Goal: Task Accomplishment & Management: Manage account settings

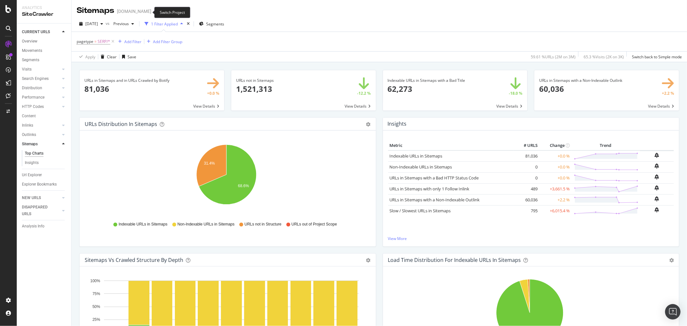
click at [154, 11] on icon "arrow-right-arrow-left" at bounding box center [156, 11] width 4 height 5
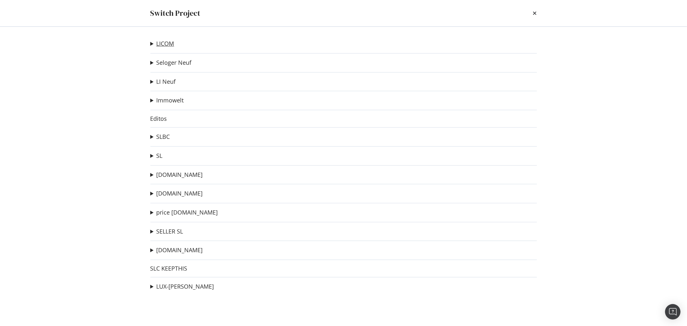
click at [167, 44] on link "LICOM" at bounding box center [166, 43] width 18 height 7
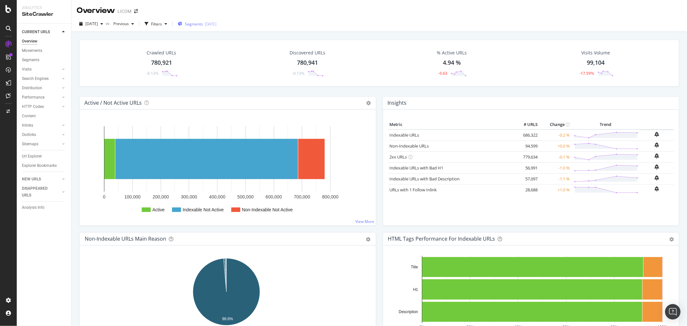
click at [216, 23] on div "[DATE]" at bounding box center [211, 23] width 12 height 5
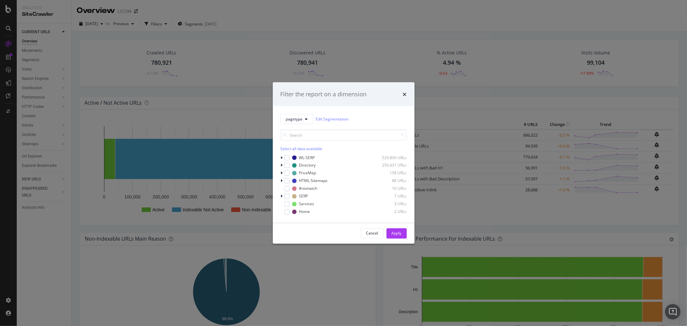
click at [331, 114] on div "pagetype Edit Segmentation" at bounding box center [344, 119] width 126 height 10
click at [331, 118] on link "Edit Segmentation" at bounding box center [332, 119] width 33 height 7
click at [403, 92] on icon "times" at bounding box center [405, 93] width 4 height 5
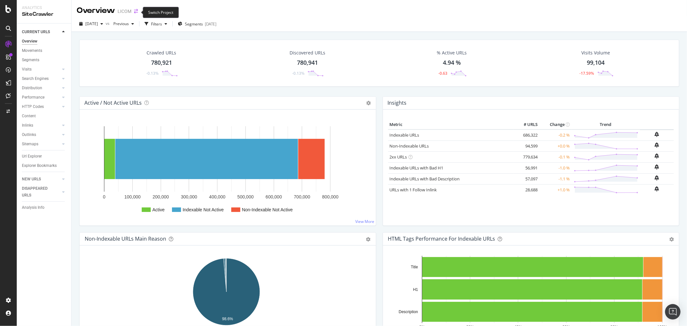
click at [136, 10] on icon "arrow-right-arrow-left" at bounding box center [136, 11] width 4 height 5
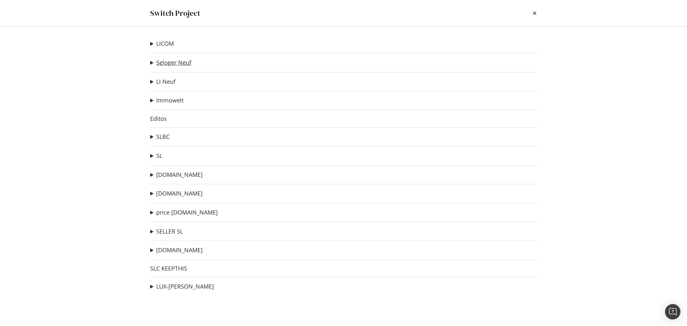
click at [169, 64] on link "Seloger Neuf" at bounding box center [174, 62] width 35 height 7
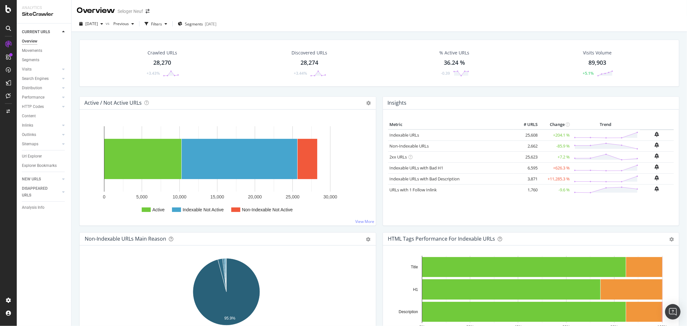
drag, startPoint x: 23, startPoint y: 153, endPoint x: 341, endPoint y: 220, distance: 325.1
click at [23, 153] on div "Url Explorer" at bounding box center [32, 156] width 20 height 7
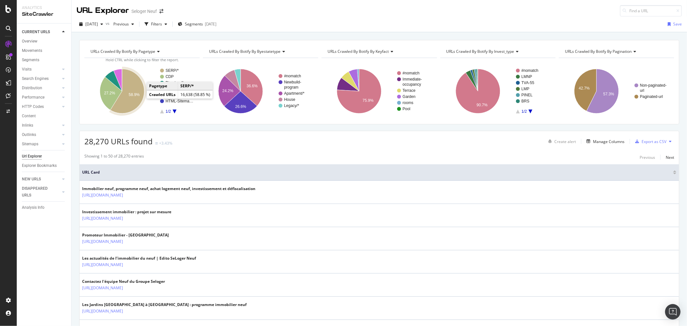
click at [139, 97] on text "58.9%" at bounding box center [134, 94] width 11 height 5
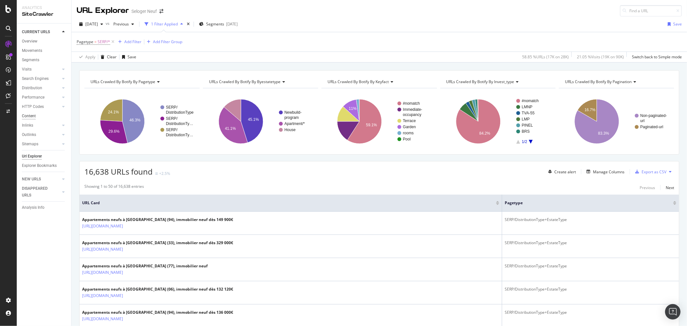
click at [26, 118] on div "Content" at bounding box center [29, 116] width 14 height 7
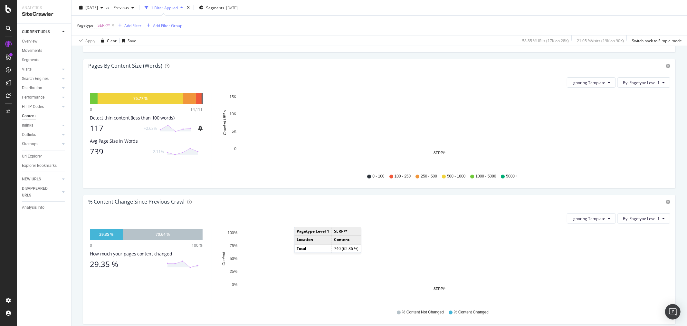
scroll to position [359, 0]
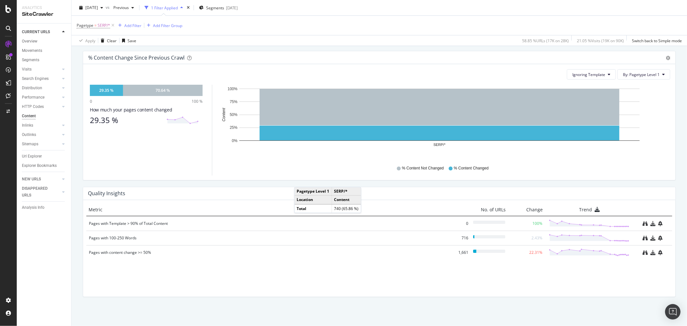
click at [20, 155] on div "CURRENT URLS Overview Movements Segments Visits Analysis Orphan URLs Search Eng…" at bounding box center [44, 175] width 54 height 302
click at [24, 155] on div "Url Explorer" at bounding box center [32, 156] width 20 height 7
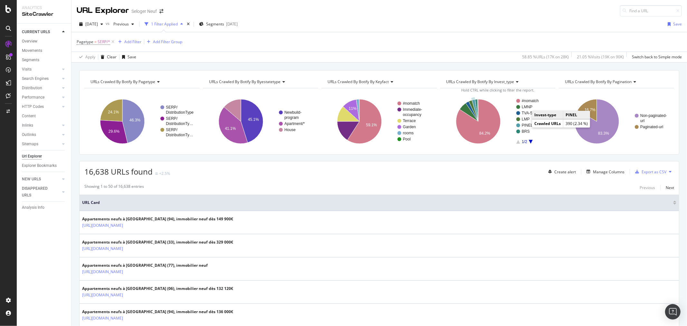
click at [525, 126] on text "PINEL" at bounding box center [527, 125] width 11 height 5
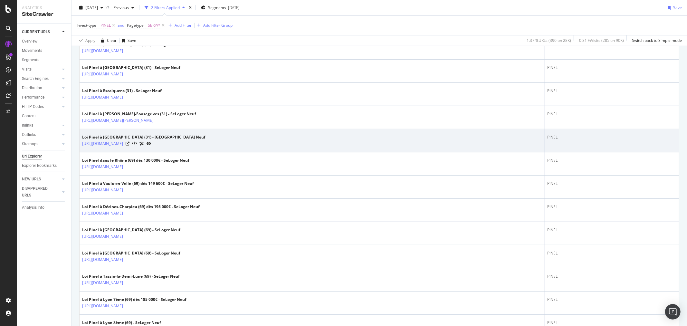
scroll to position [250, 0]
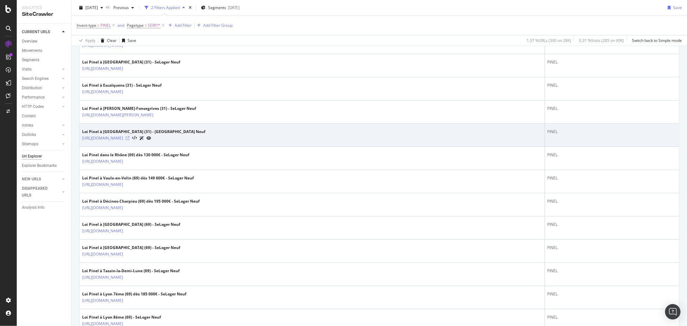
click at [129, 136] on icon at bounding box center [128, 138] width 4 height 4
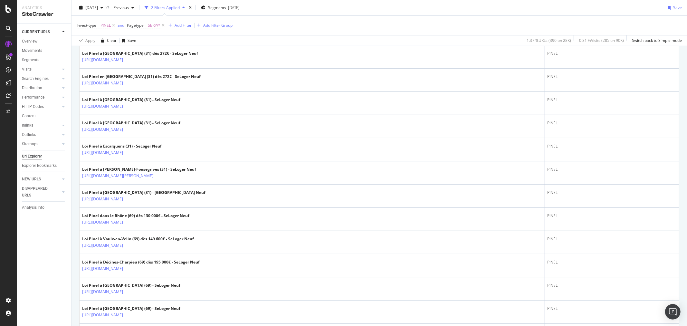
scroll to position [0, 0]
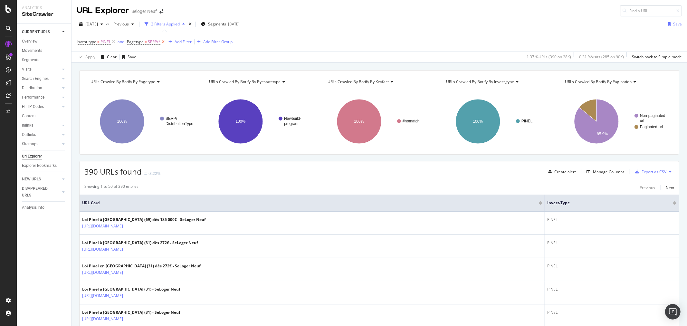
click at [163, 41] on icon at bounding box center [162, 42] width 5 height 6
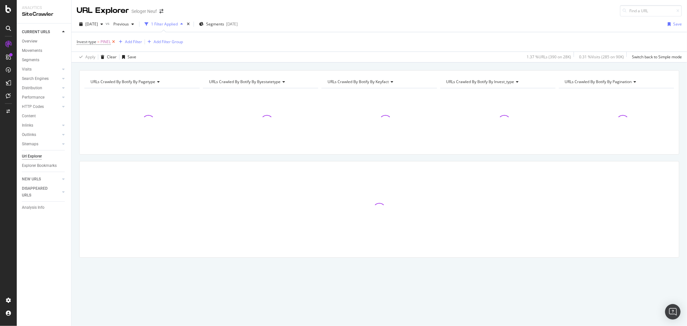
click at [115, 41] on icon at bounding box center [113, 42] width 5 height 6
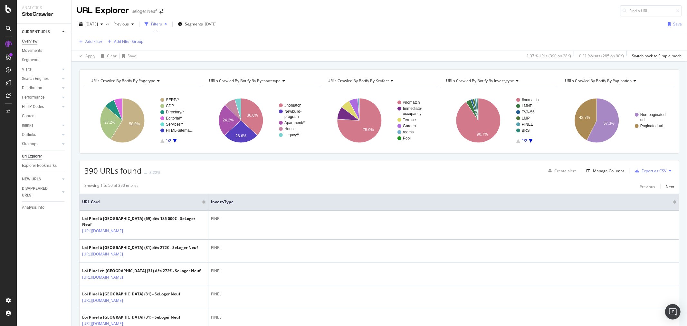
click at [37, 42] on div "Overview" at bounding box center [29, 41] width 15 height 7
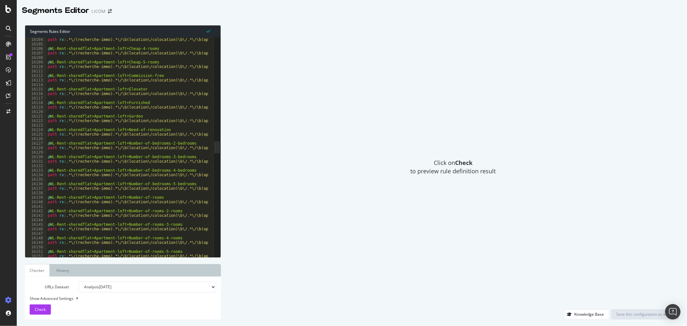
scroll to position [10339, 0]
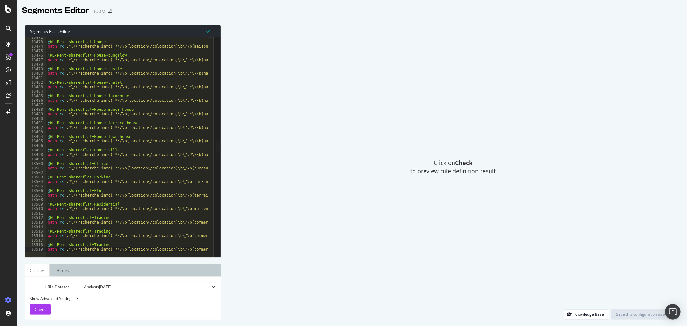
type textarea "path rx:.*\/(recherche-immo).*\/\b(location\/colocation)\b\/\b(commerce)\/(loca…"
click at [197, 248] on div "@ WL-Rent-sharedflat+House path rx : .*\/(recherche-immo).*\/\b(location\/coloc…" at bounding box center [191, 146] width 291 height 223
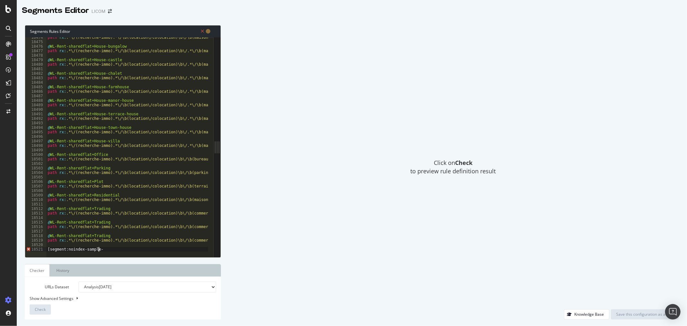
scroll to position [0, 4]
type textarea "[segment:noindex-sample-serp]"
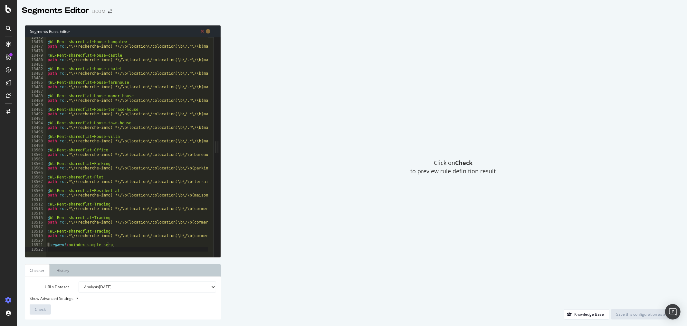
scroll to position [0, 0]
click at [87, 249] on div "@ WL-Rent-sharedflat+House-bungalow path rx : .*\/(recherche-immo).*\/\b(locati…" at bounding box center [191, 146] width 291 height 223
type textarea "or ("
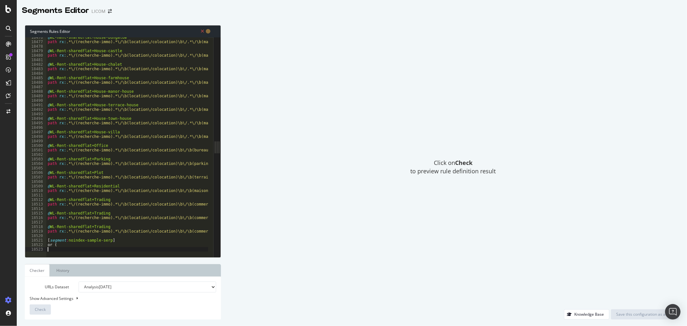
paste textarea ")"
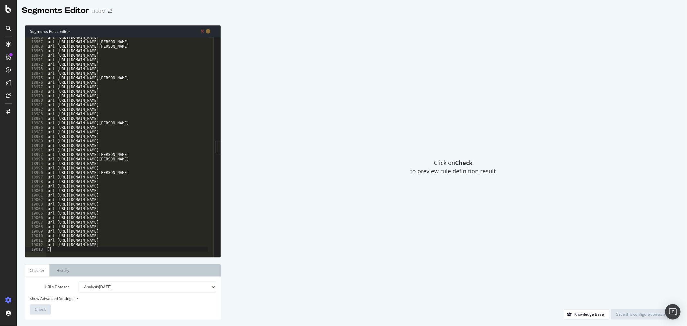
click at [118, 206] on div "url [URL][DOMAIN_NAME] url [URL][DOMAIN_NAME][PERSON_NAME] url [URL][DOMAIN_NAM…" at bounding box center [210, 146] width 328 height 223
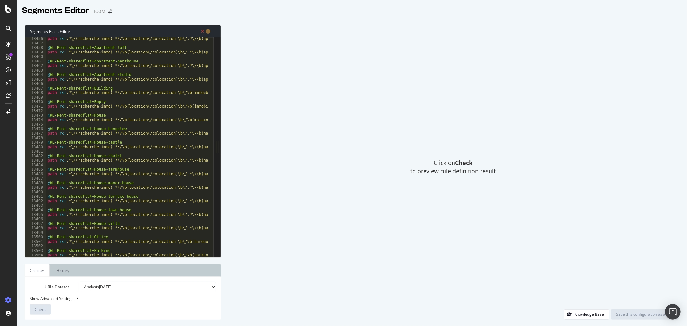
scroll to position [10270, 0]
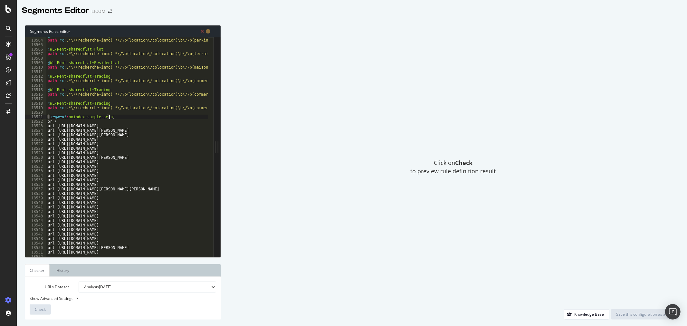
click at [115, 115] on div "@ WL-Rent-sharedflat+Parking path rx : .*\/(recherche-immo).*\/\b(location\/col…" at bounding box center [210, 144] width 328 height 223
type textarea "[segment:noindex-sample-serp]"
click at [63, 125] on div "@ WL-Rent-sharedflat+Parking path rx : .*\/(recherche-immo).*\/\b(location\/col…" at bounding box center [210, 144] width 328 height 223
type textarea "o"
click at [133, 117] on div "@ WL-Rent-sharedflat+Parking path rx : .*\/(recherche-immo).*\/\b(location\/col…" at bounding box center [210, 144] width 328 height 223
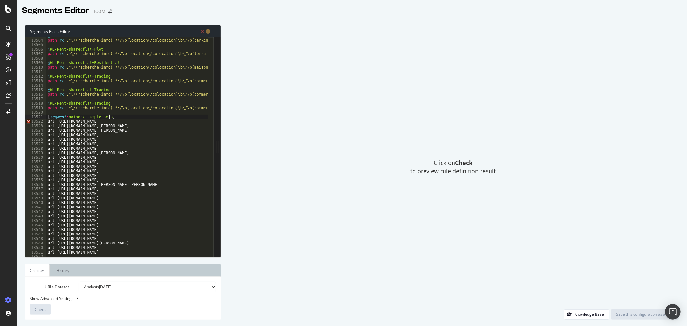
type textarea "[segment:noindex-sample-serp]"
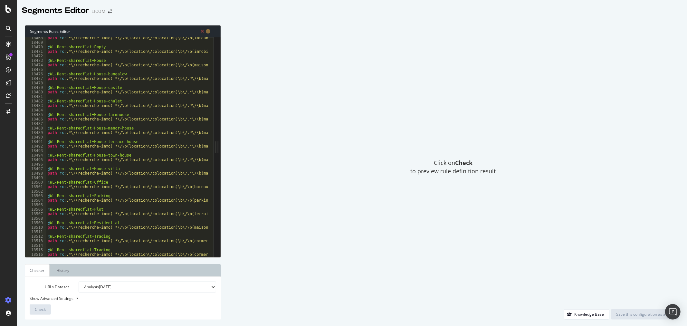
scroll to position [10269, 0]
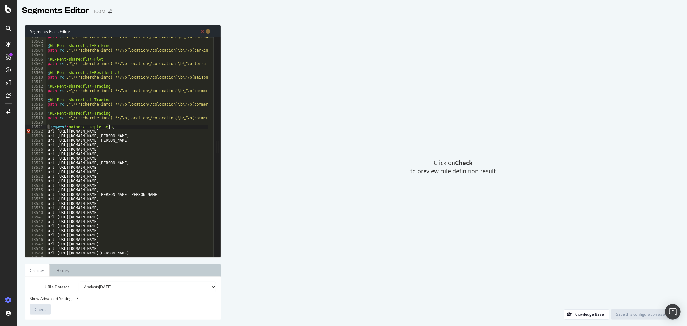
click at [121, 125] on div "path rx : .*\/(recherche-immo).*\/\b(location\/colocation)\b\/\b(bureau)\b\/.* …" at bounding box center [210, 145] width 328 height 223
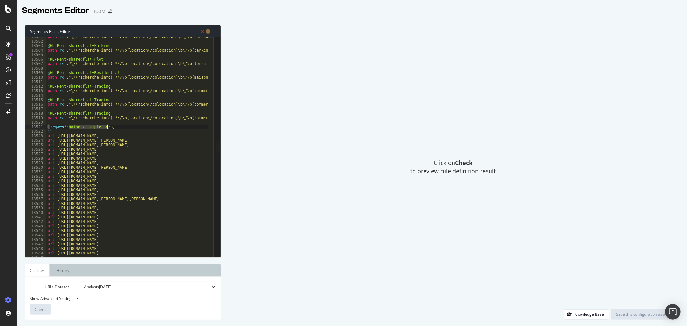
drag, startPoint x: 68, startPoint y: 128, endPoint x: 108, endPoint y: 128, distance: 39.6
click at [108, 128] on div "path rx : .*\/(recherche-immo).*\/\b(location\/colocation)\b\/\b(bureau)\b\/.* …" at bounding box center [210, 145] width 328 height 223
click at [70, 132] on div "path rx : .*\/(recherche-immo).*\/\b(location\/colocation)\b\/\b(bureau)\b\/.* …" at bounding box center [210, 145] width 328 height 223
paste textarea "oindex-sample-serp"
click at [50, 131] on div "path rx : .*\/(recherche-immo).*\/\b(location\/colocation)\b\/\b(bureau)\b\/.* …" at bounding box center [210, 145] width 328 height 223
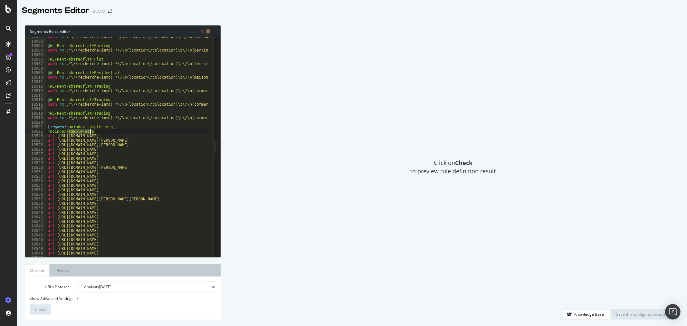
drag, startPoint x: 67, startPoint y: 131, endPoint x: 104, endPoint y: 132, distance: 37.0
click at [104, 132] on div "path rx : .*\/(recherche-immo).*\/\b(location\/colocation)\b\/\b(bureau)\b\/.* …" at bounding box center [210, 145] width 328 height 223
drag, startPoint x: 80, startPoint y: 130, endPoint x: 85, endPoint y: 149, distance: 20.5
click at [80, 130] on div "path rx : .*\/(recherche-immo).*\/\b(location\/colocation)\b\/\b(bureau)\b\/.* …" at bounding box center [210, 145] width 328 height 223
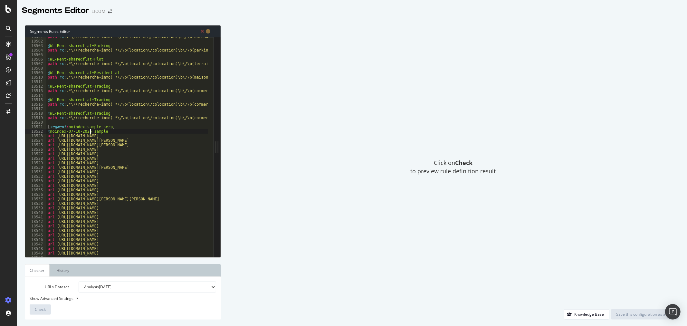
scroll to position [0, 3]
click at [108, 131] on div "path rx : .*\/(recherche-immo).*\/\b(location\/colocation)\b\/\b(bureau)\b\/.* …" at bounding box center [210, 145] width 328 height 223
click at [114, 127] on div "path rx : .*\/(recherche-immo).*\/\b(location\/colocation)\b\/\b(bureau)\b\/.* …" at bounding box center [210, 145] width 328 height 223
type textarea "[segment:noindex-sample-serp]"
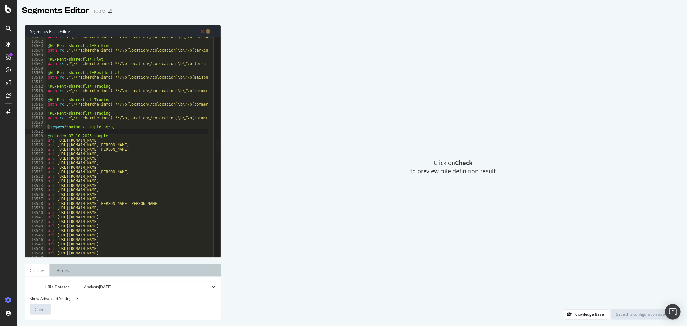
scroll to position [0, 0]
click at [109, 136] on div "path rx : .*\/(recherche-immo).*\/\b(location\/colocation)\b\/\b(bureau)\b\/.* …" at bounding box center [210, 145] width 328 height 223
type textarea "@noindex-07-10-2025-sample"
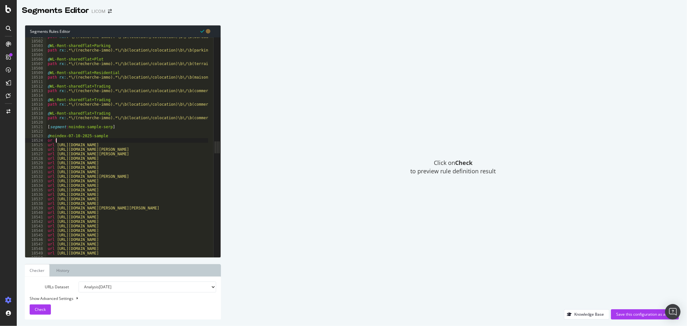
scroll to position [10339, 0]
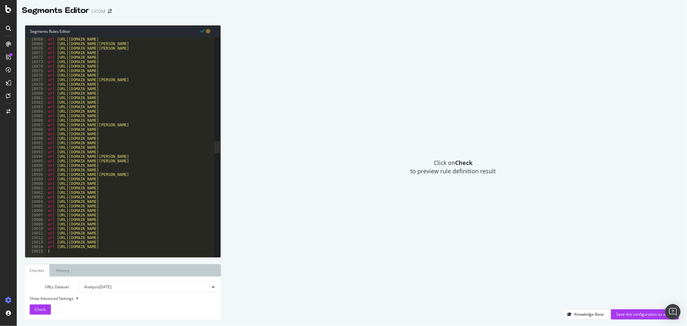
click at [84, 245] on div "url [URL][DOMAIN_NAME] url [URL][DOMAIN_NAME][PERSON_NAME] url [URL][DOMAIN_NAM…" at bounding box center [210, 148] width 328 height 223
type textarea ")"
click at [629, 311] on div "Save this configuration as active" at bounding box center [645, 314] width 58 height 10
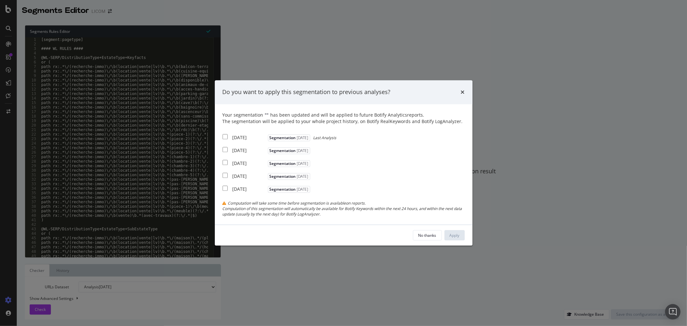
click at [252, 134] on div "[DATE]" at bounding box center [250, 137] width 34 height 6
checkbox input "true"
click at [450, 236] on div "Apply" at bounding box center [455, 235] width 10 height 5
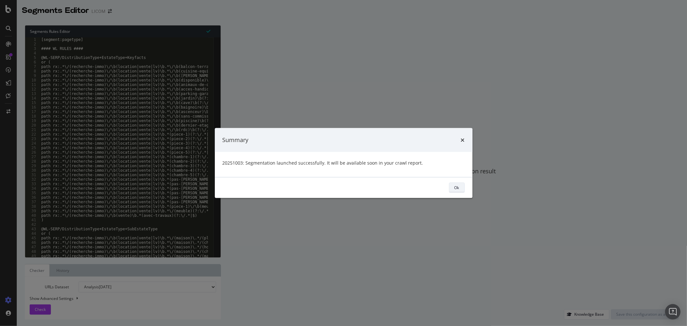
click at [459, 187] on div "Ok" at bounding box center [456, 187] width 5 height 5
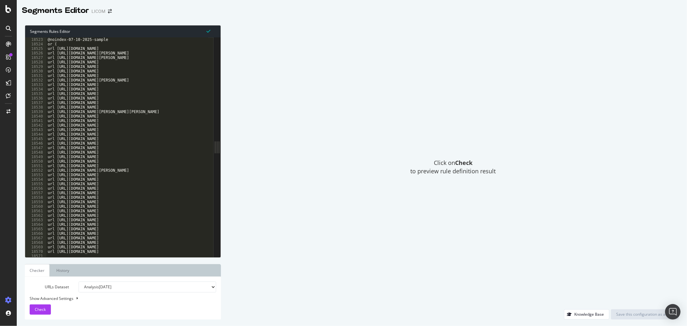
scroll to position [10274, 0]
